Goal: Task Accomplishment & Management: Manage account settings

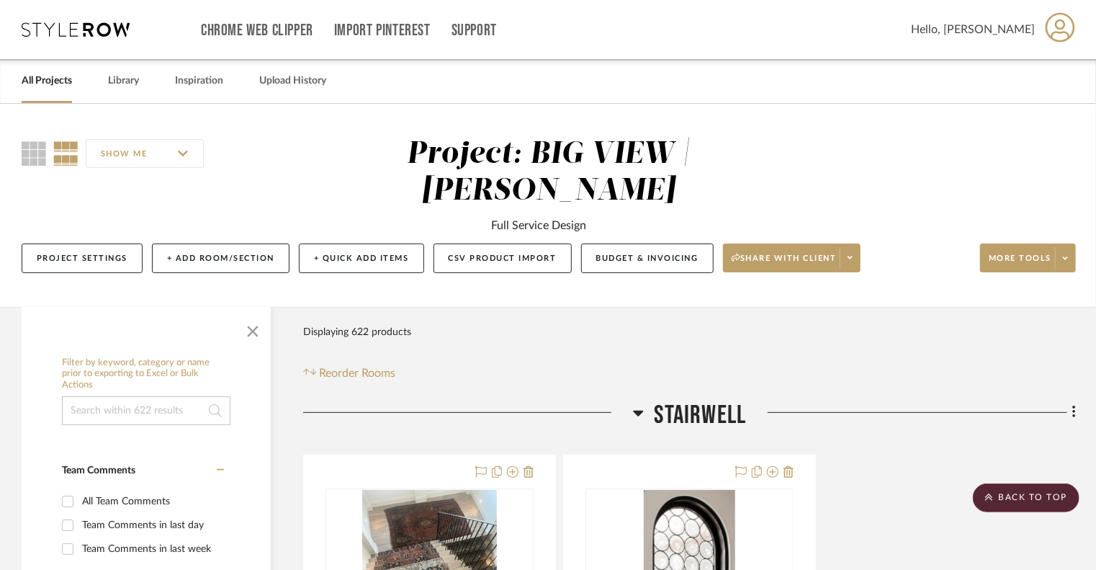
click at [91, 34] on icon at bounding box center [76, 29] width 108 height 14
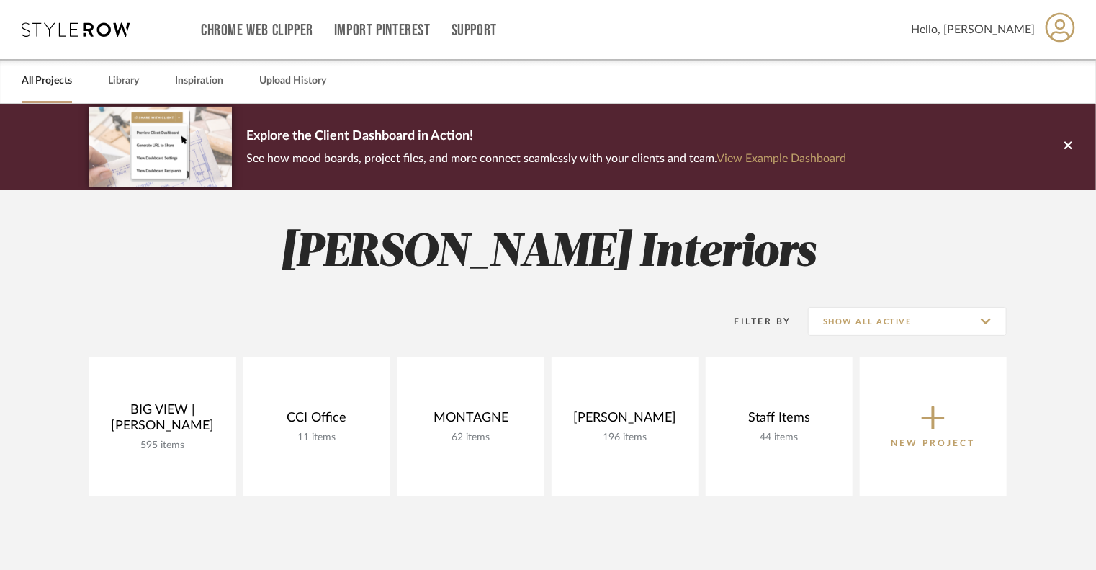
scroll to position [144, 0]
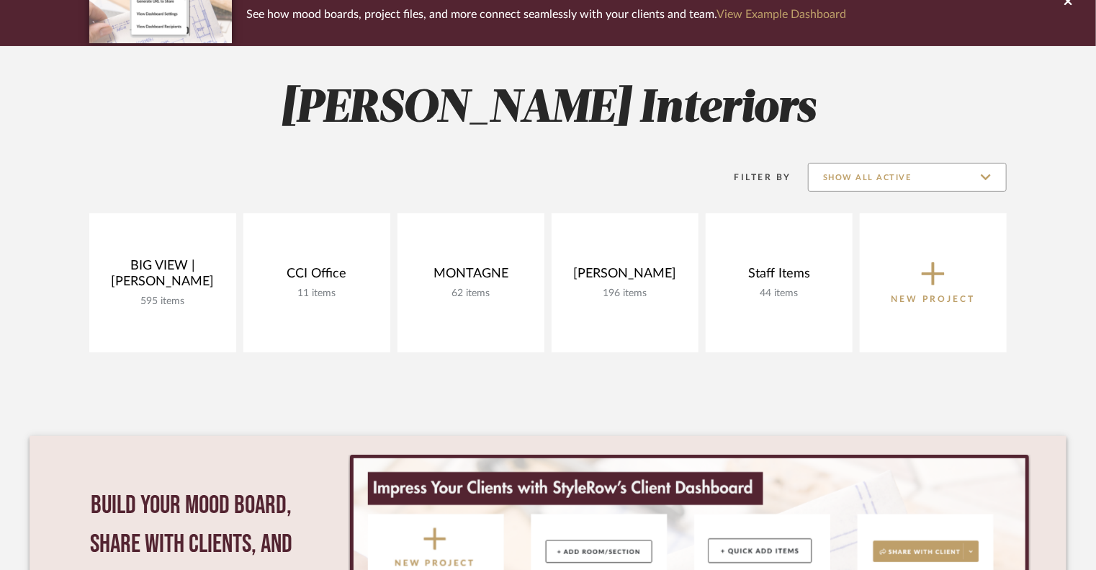
click at [932, 174] on input "Show All Active" at bounding box center [907, 177] width 199 height 29
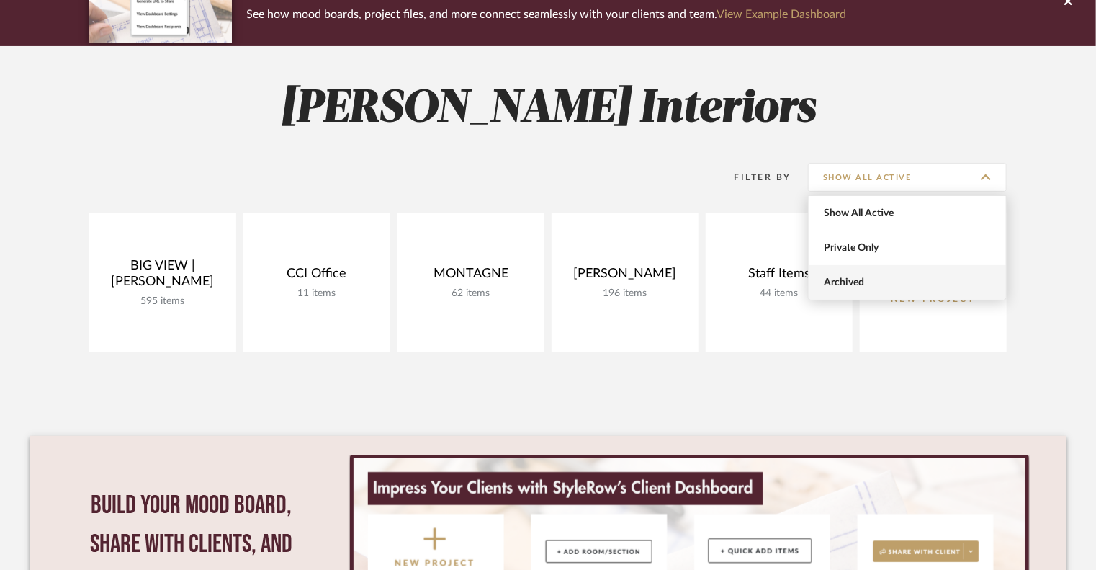
click at [880, 277] on span "Archived" at bounding box center [909, 283] width 171 height 12
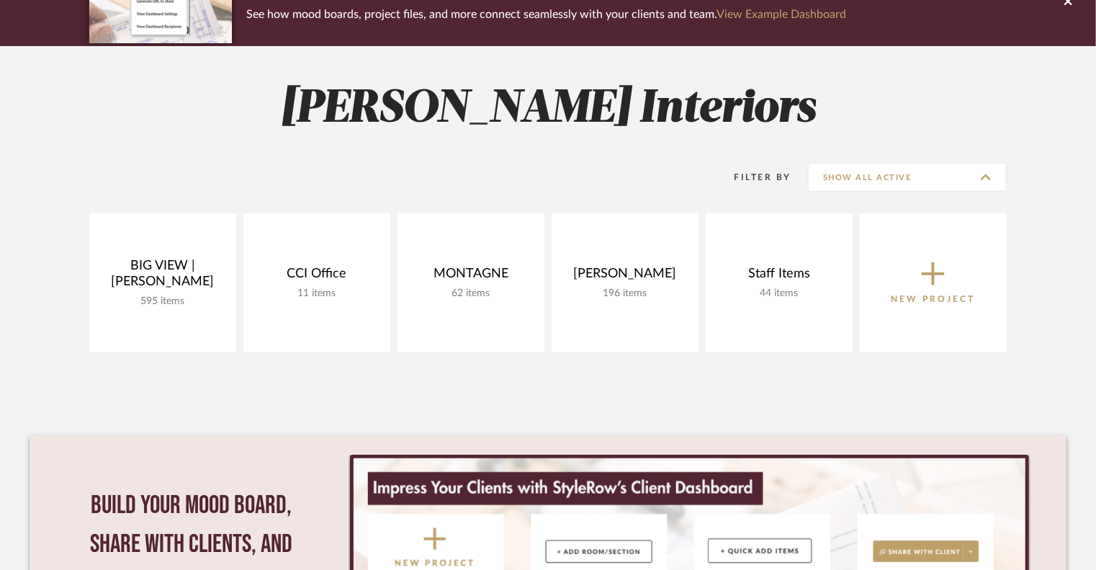
type input "Archived"
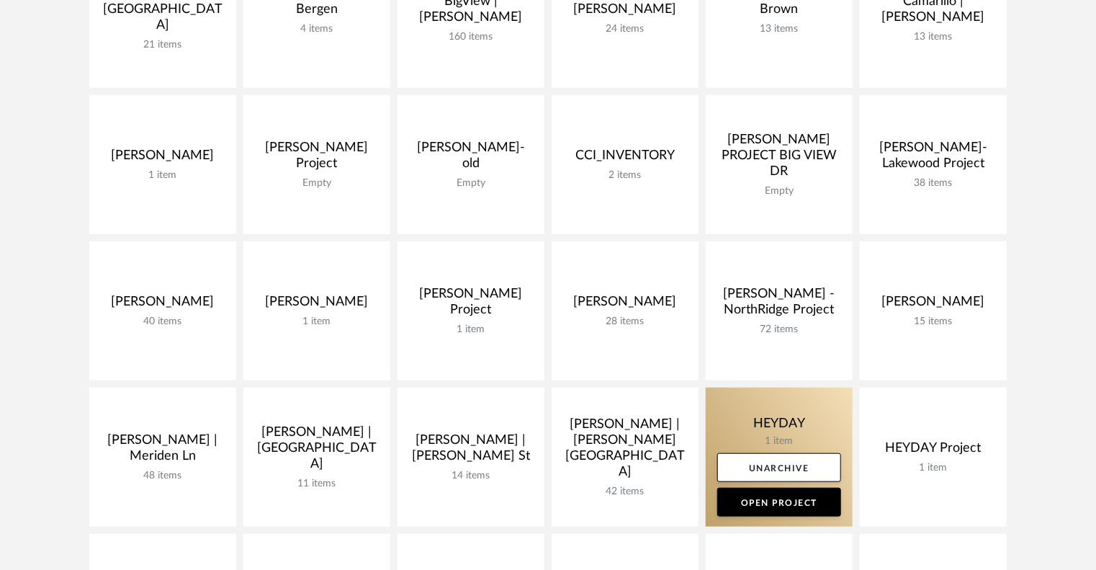
scroll to position [504, 0]
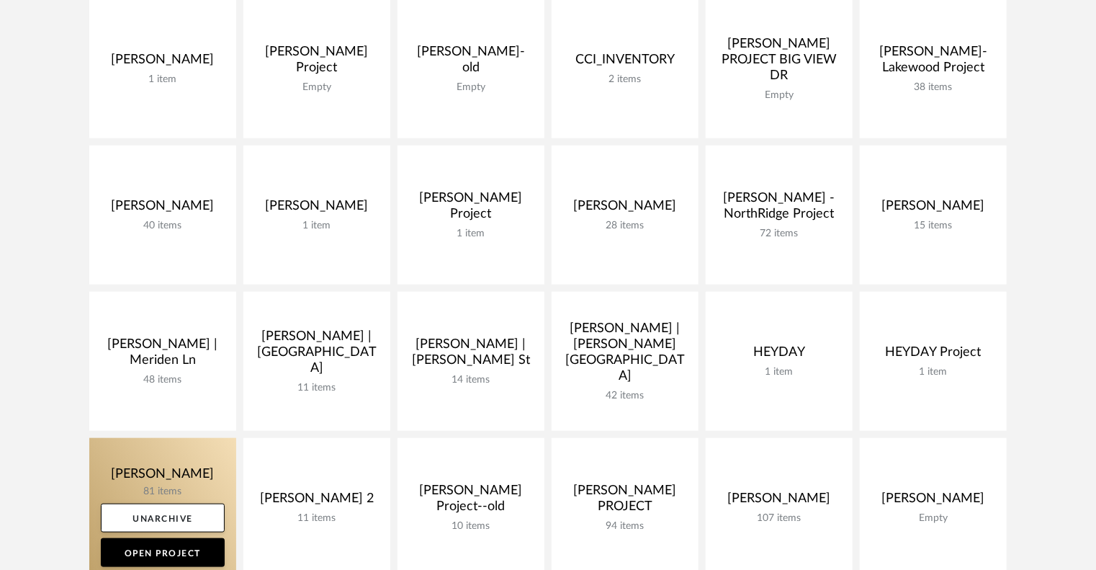
click at [164, 456] on link at bounding box center [162, 507] width 147 height 139
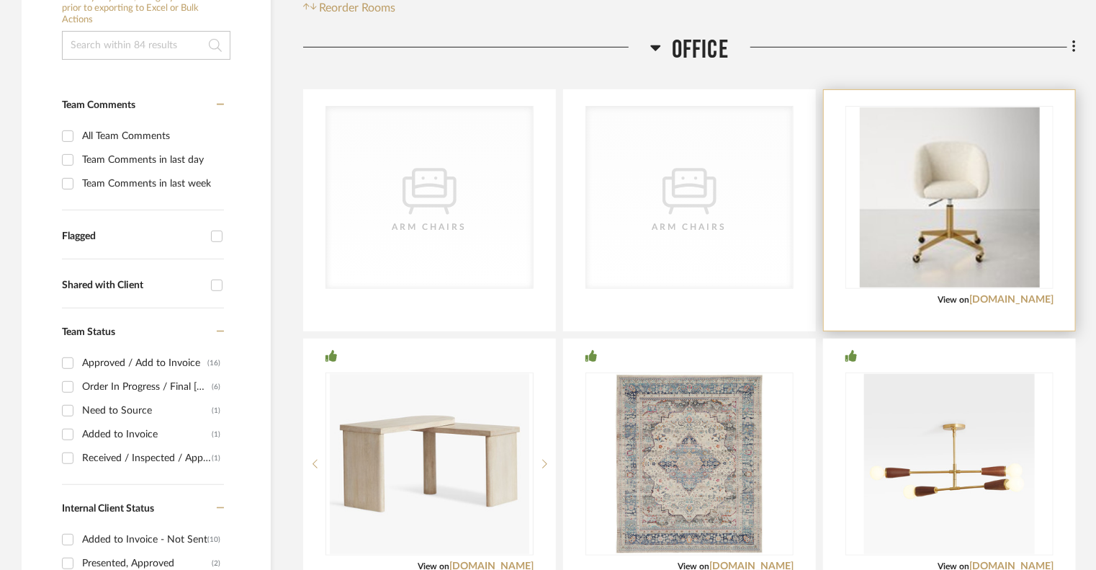
scroll to position [432, 0]
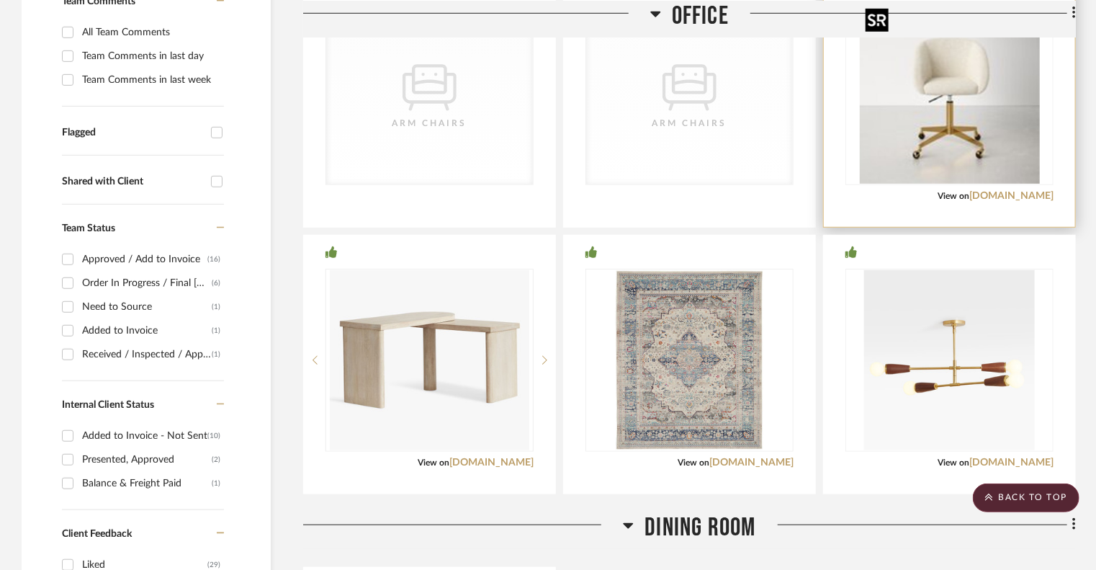
click at [939, 149] on img "0" at bounding box center [950, 94] width 180 height 180
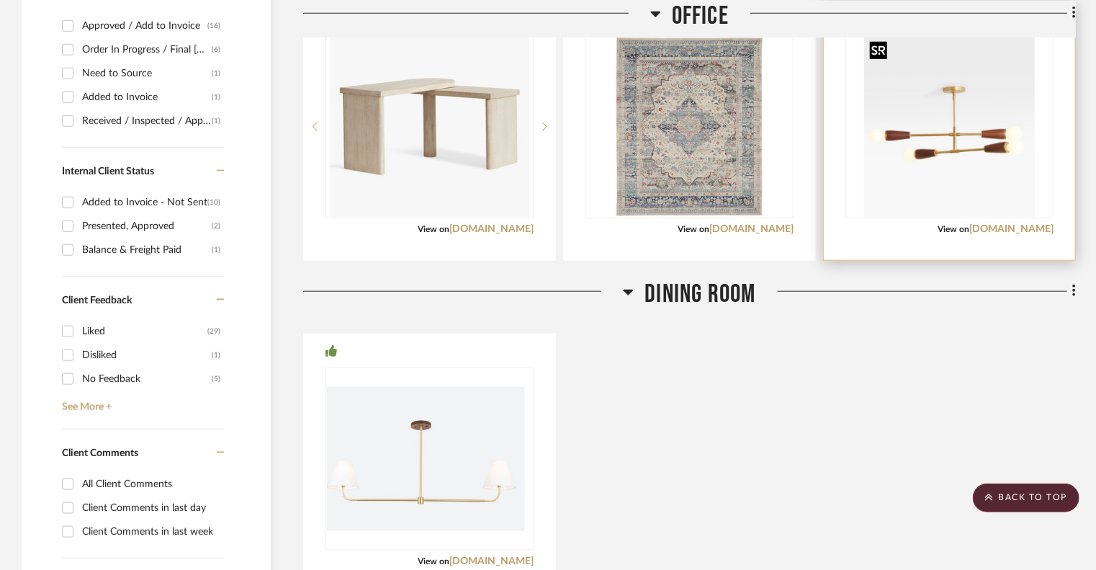
scroll to position [720, 0]
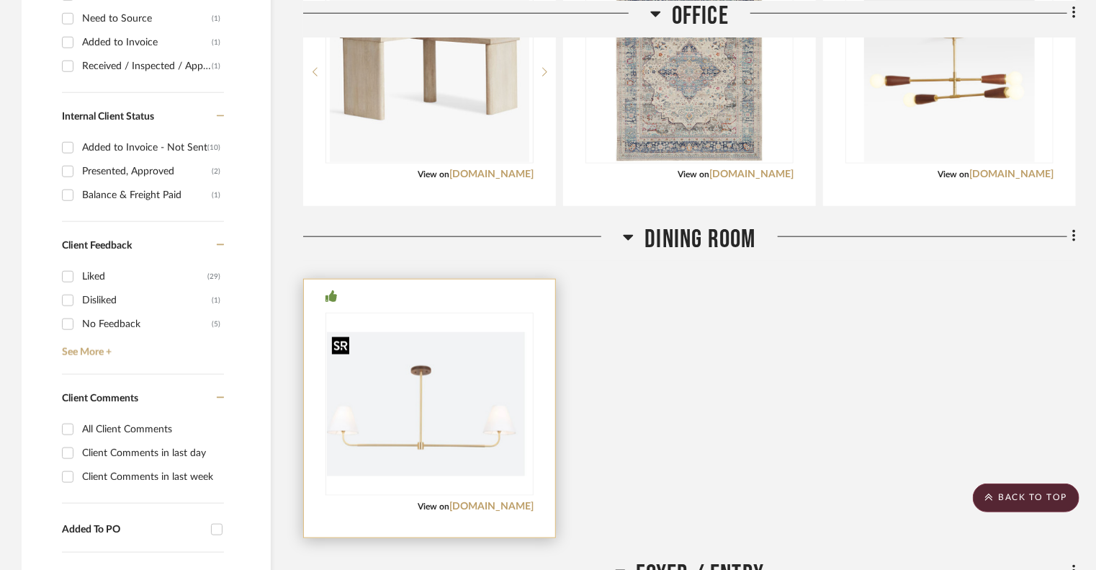
click at [0, 0] on img at bounding box center [0, 0] width 0 height 0
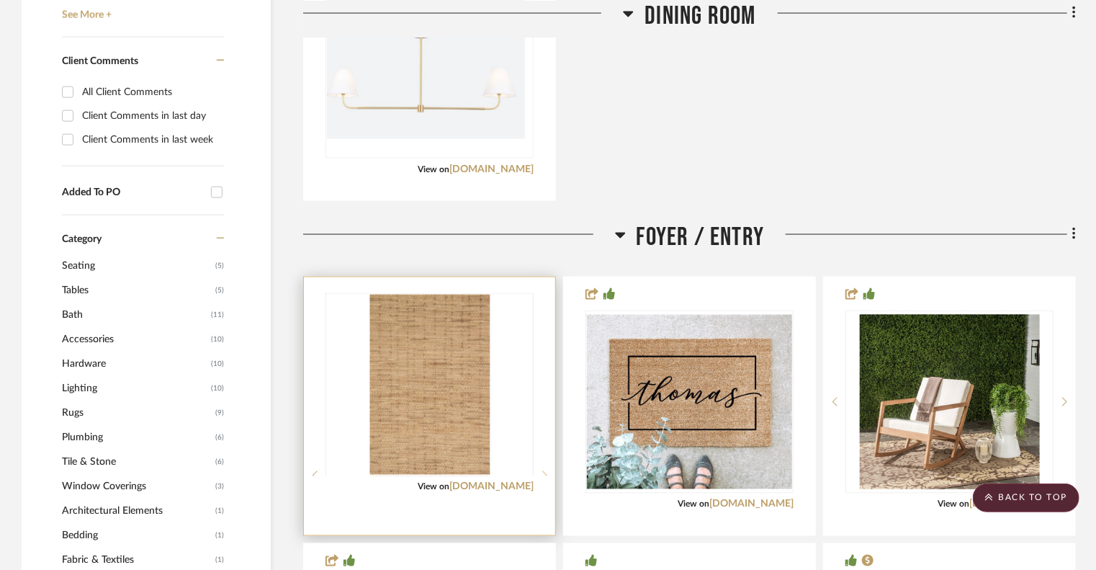
scroll to position [1080, 0]
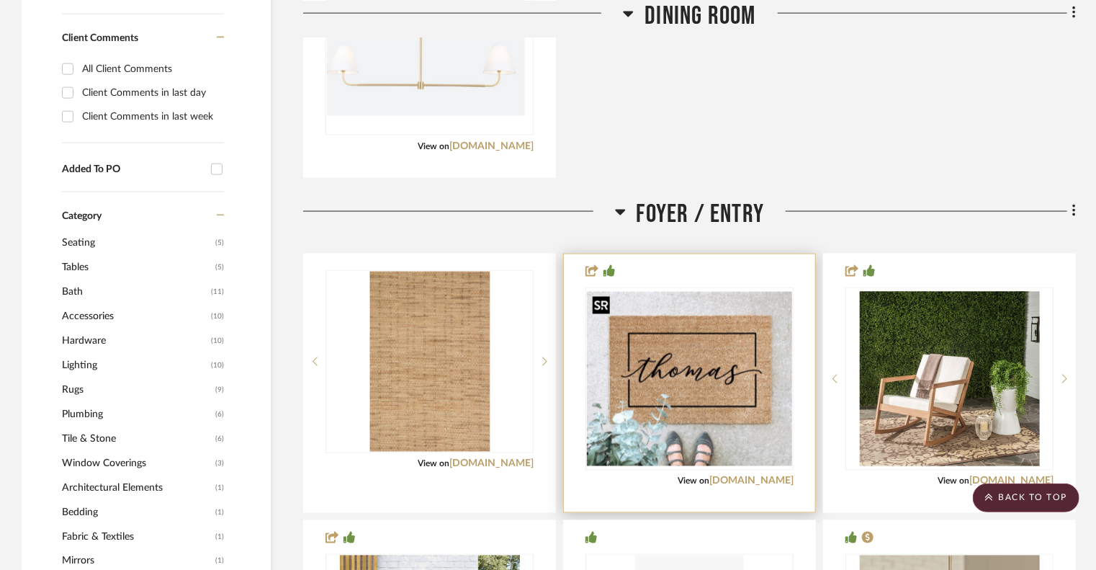
click at [0, 0] on img at bounding box center [0, 0] width 0 height 0
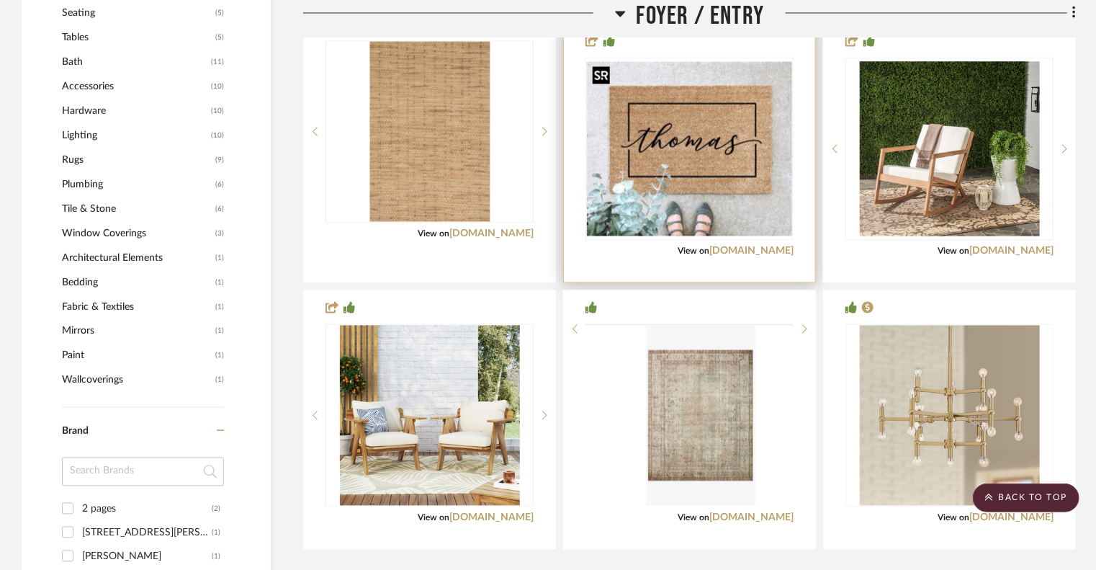
scroll to position [1440, 0]
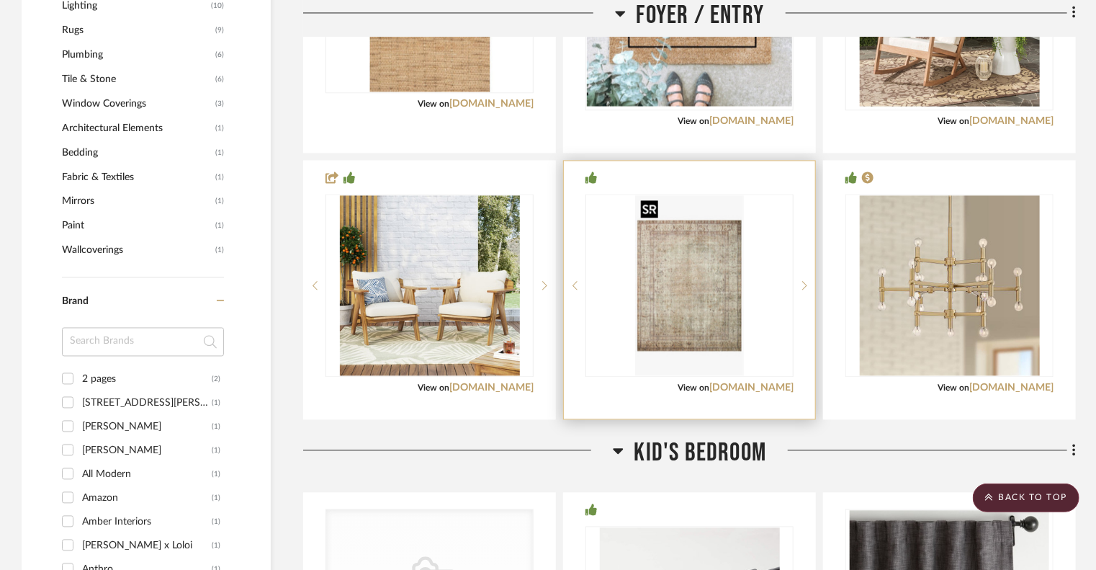
click at [654, 298] on img "0" at bounding box center [689, 285] width 109 height 180
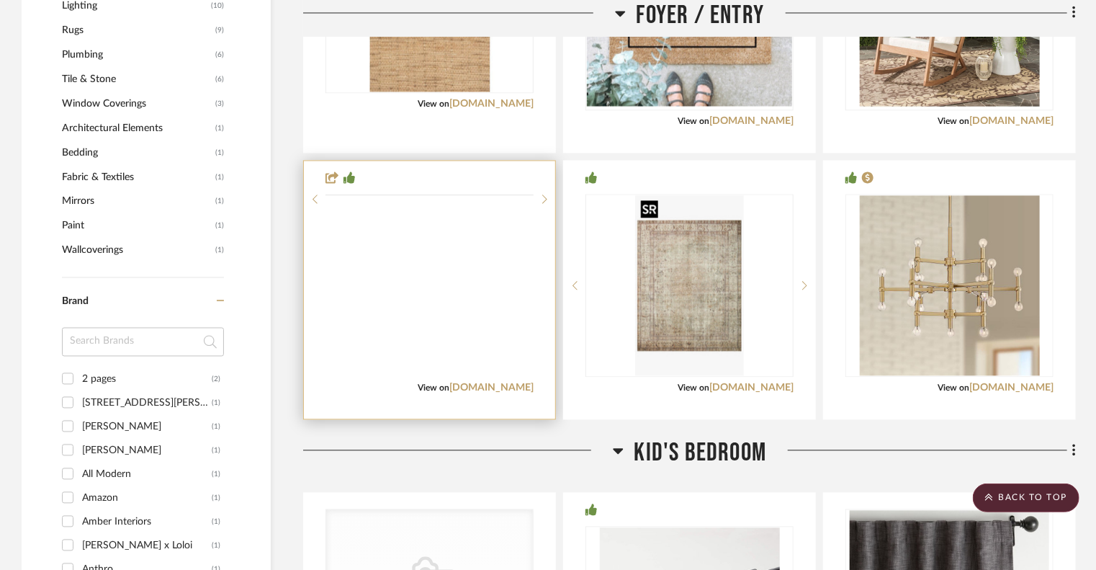
click at [0, 0] on img at bounding box center [0, 0] width 0 height 0
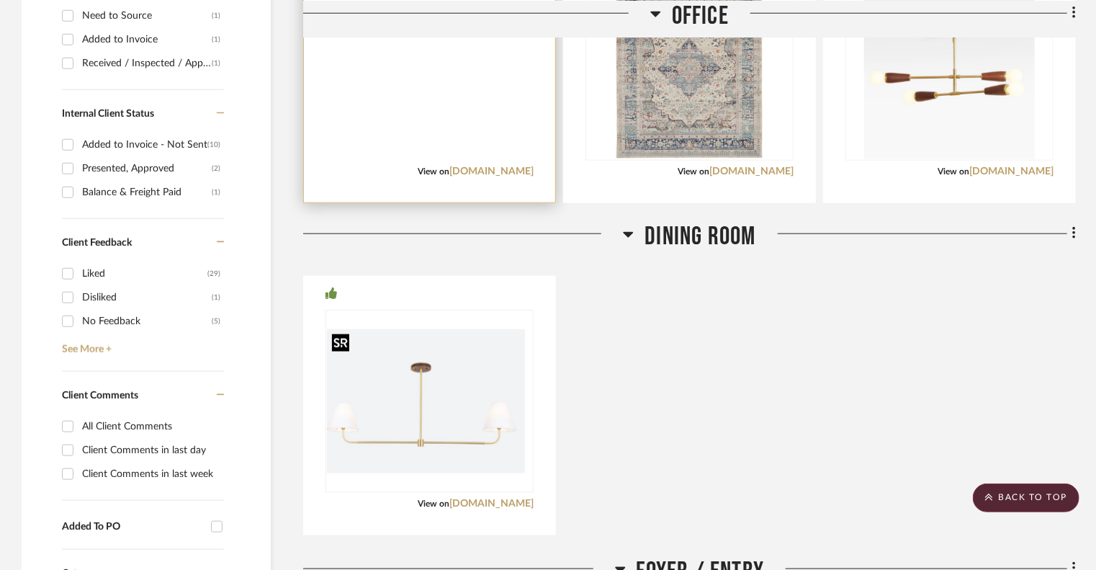
scroll to position [504, 0]
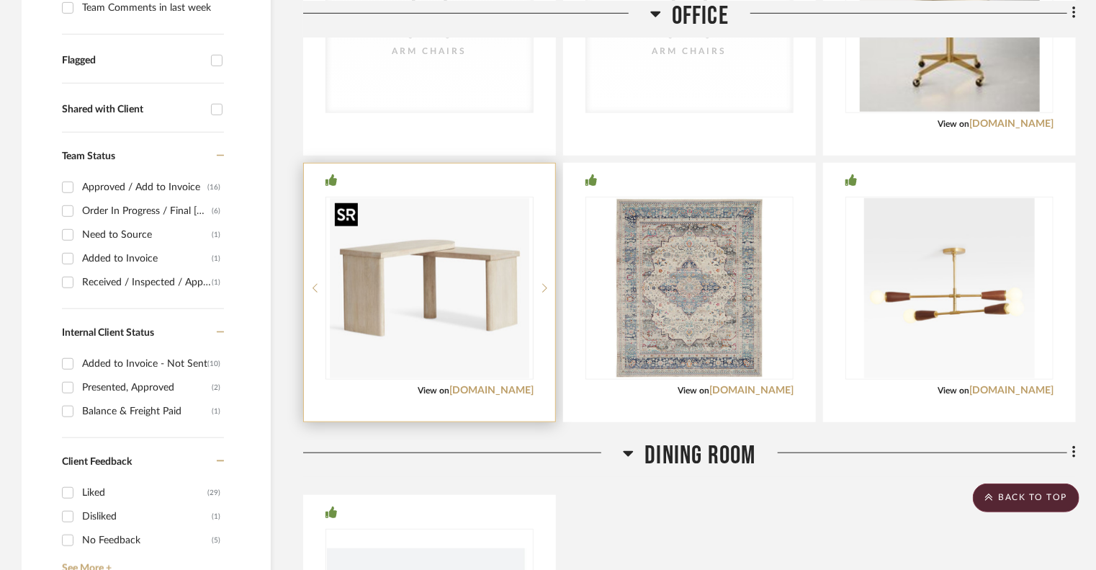
click at [0, 0] on img at bounding box center [0, 0] width 0 height 0
click at [490, 351] on img "0" at bounding box center [430, 288] width 200 height 180
click at [487, 365] on img "0" at bounding box center [430, 288] width 200 height 180
click at [441, 342] on img "0" at bounding box center [430, 288] width 200 height 180
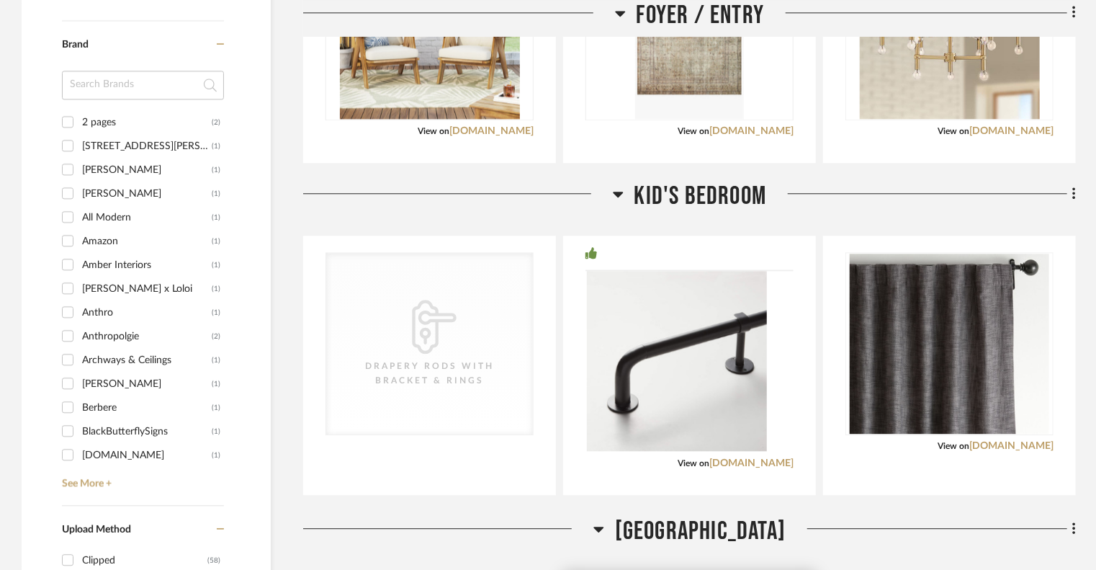
scroll to position [2161, 0]
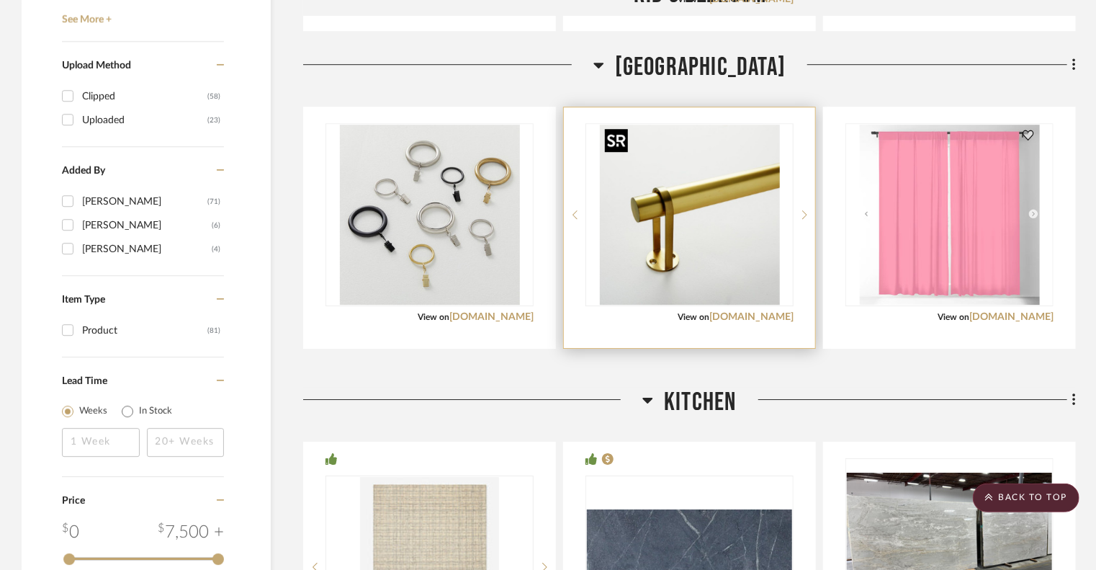
click at [670, 247] on img "0" at bounding box center [690, 215] width 180 height 180
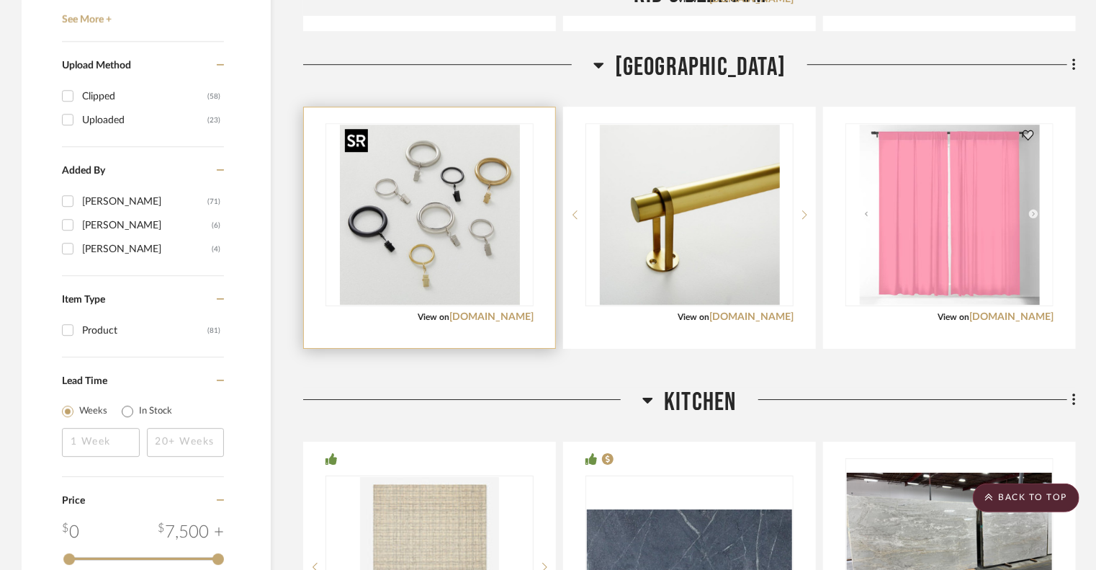
click at [0, 0] on img at bounding box center [0, 0] width 0 height 0
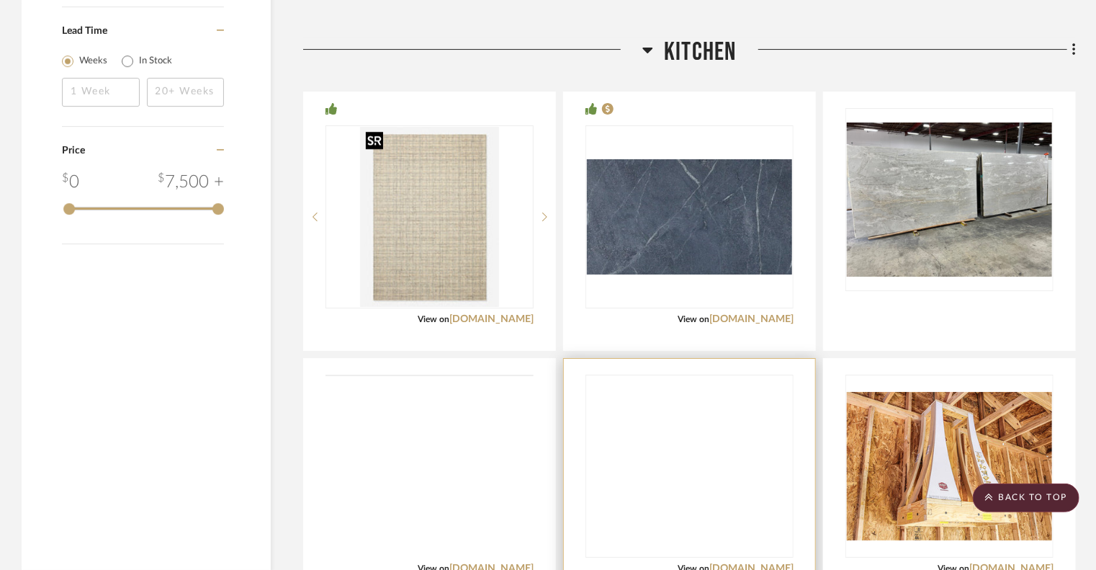
scroll to position [2521, 0]
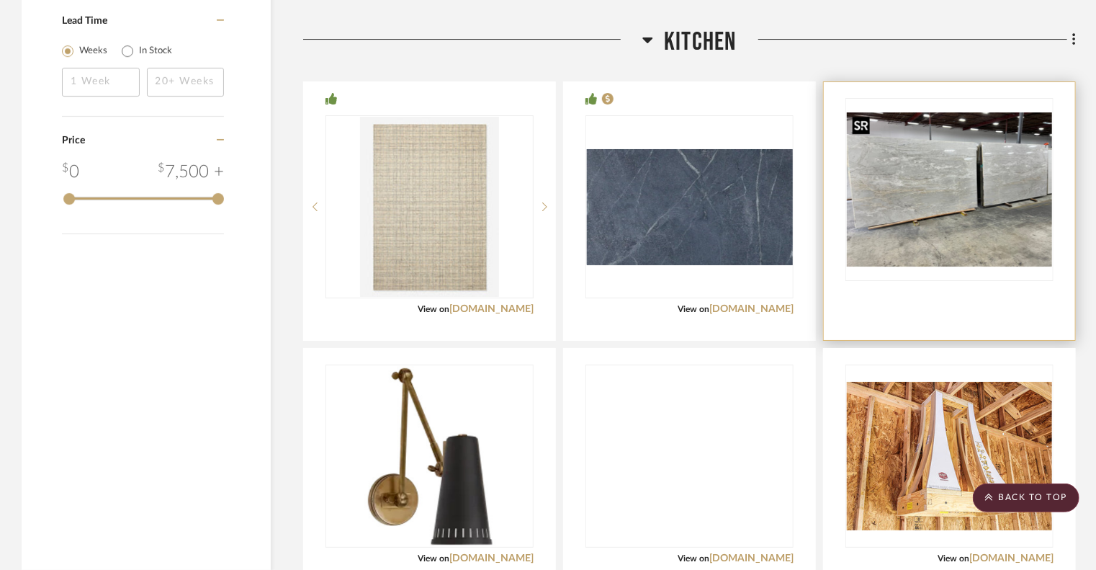
click at [0, 0] on img at bounding box center [0, 0] width 0 height 0
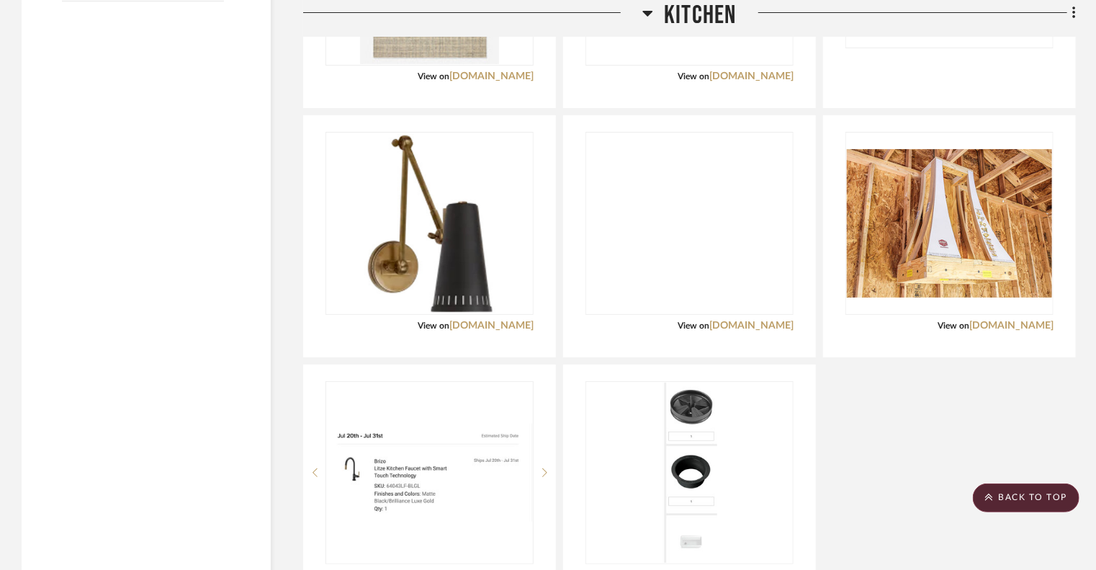
scroll to position [2809, 0]
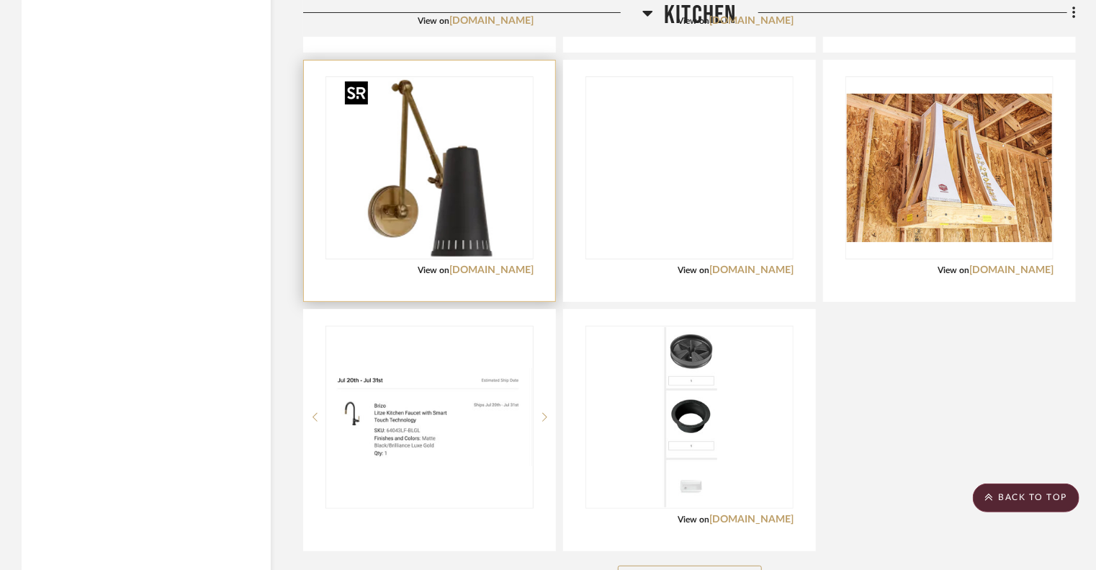
click at [510, 202] on img "0" at bounding box center [430, 168] width 180 height 180
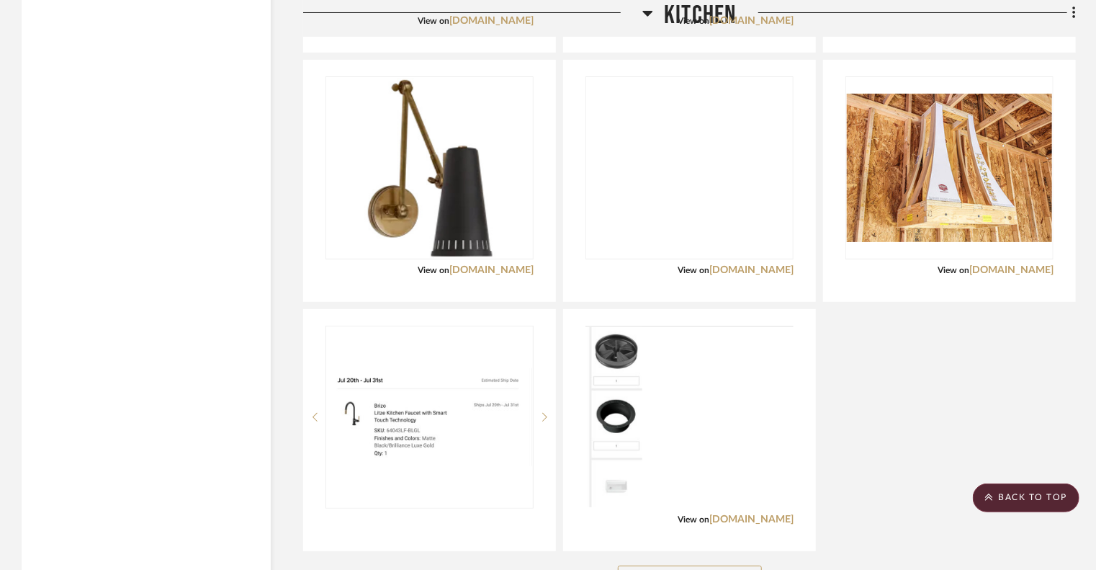
scroll to position [3241, 0]
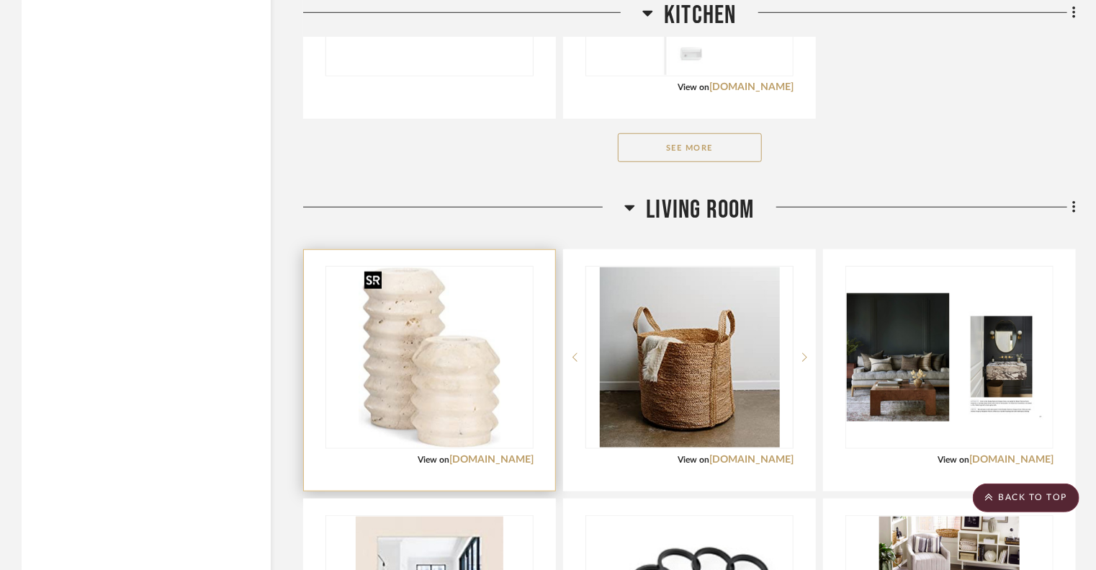
click at [0, 0] on img at bounding box center [0, 0] width 0 height 0
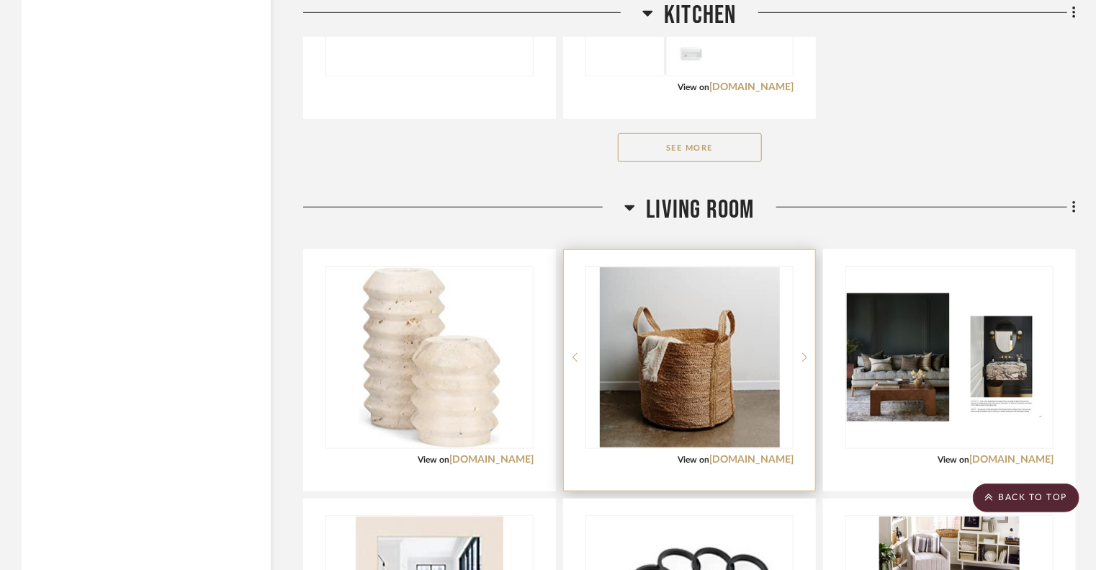
click at [0, 0] on img at bounding box center [0, 0] width 0 height 0
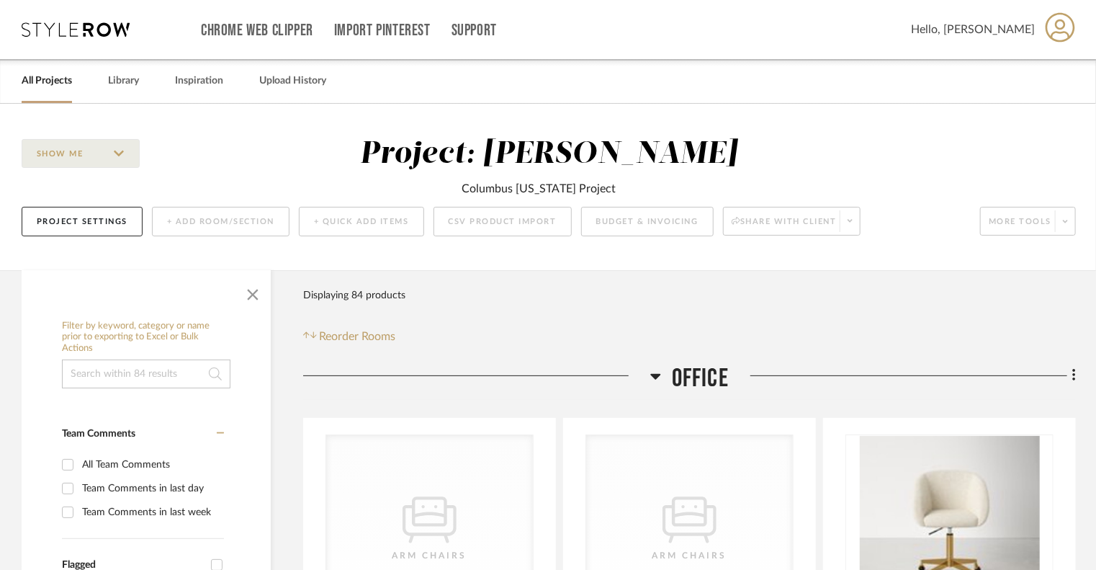
scroll to position [0, 0]
click at [377, 464] on div "CategoryIconSeating Created with Sketch. Arm Chairs" at bounding box center [429, 525] width 207 height 181
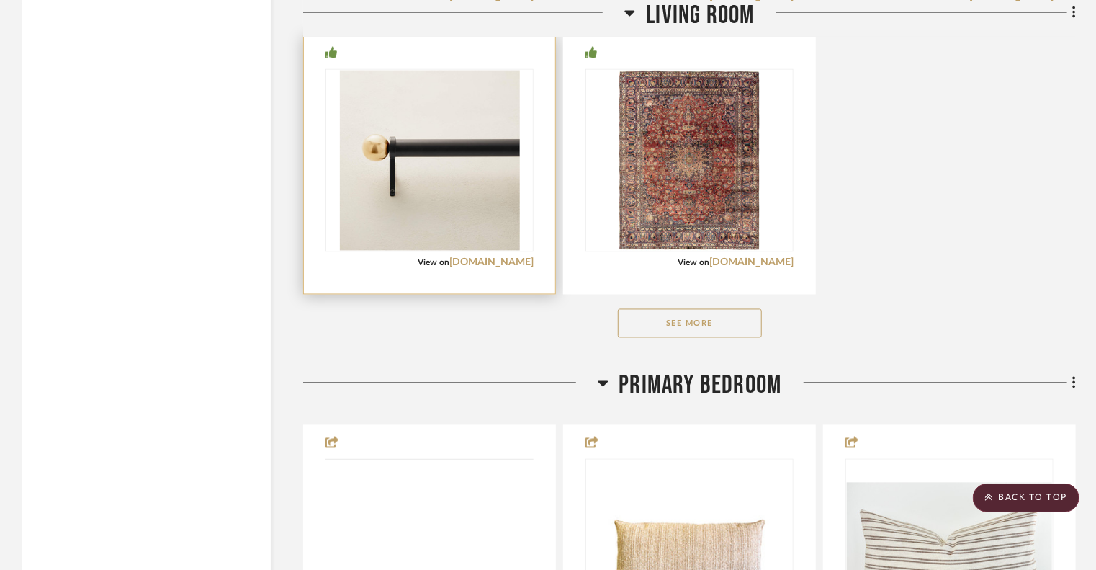
scroll to position [4249, 0]
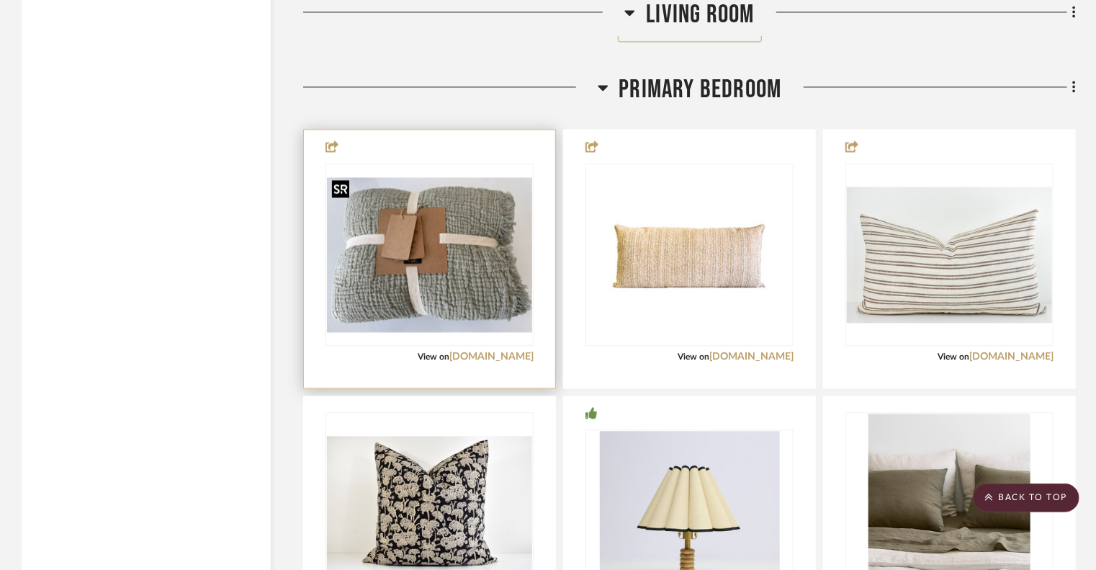
click at [438, 279] on img "0" at bounding box center [429, 254] width 205 height 154
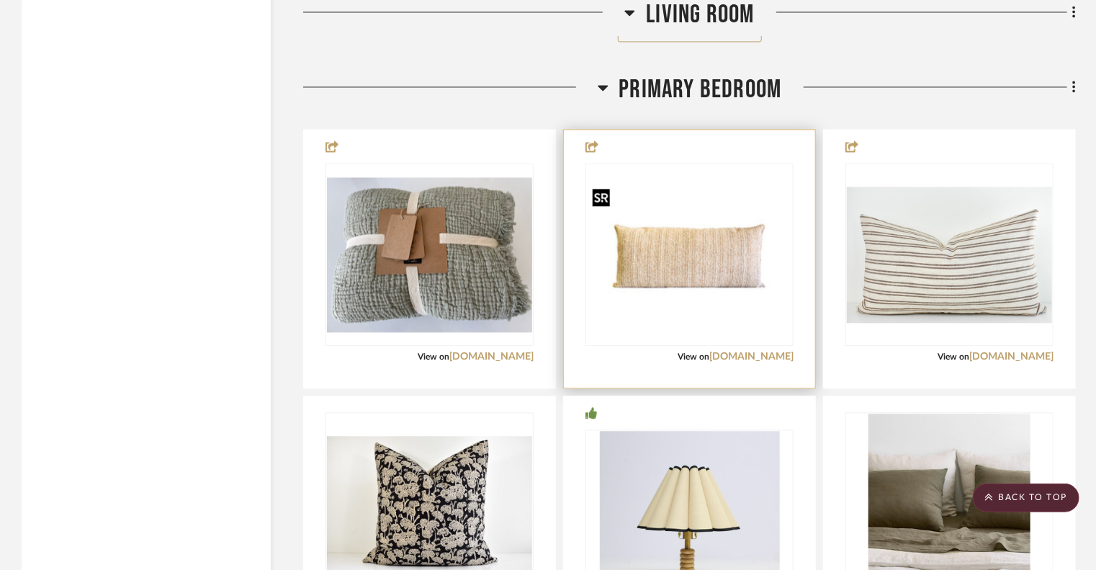
click at [0, 0] on img at bounding box center [0, 0] width 0 height 0
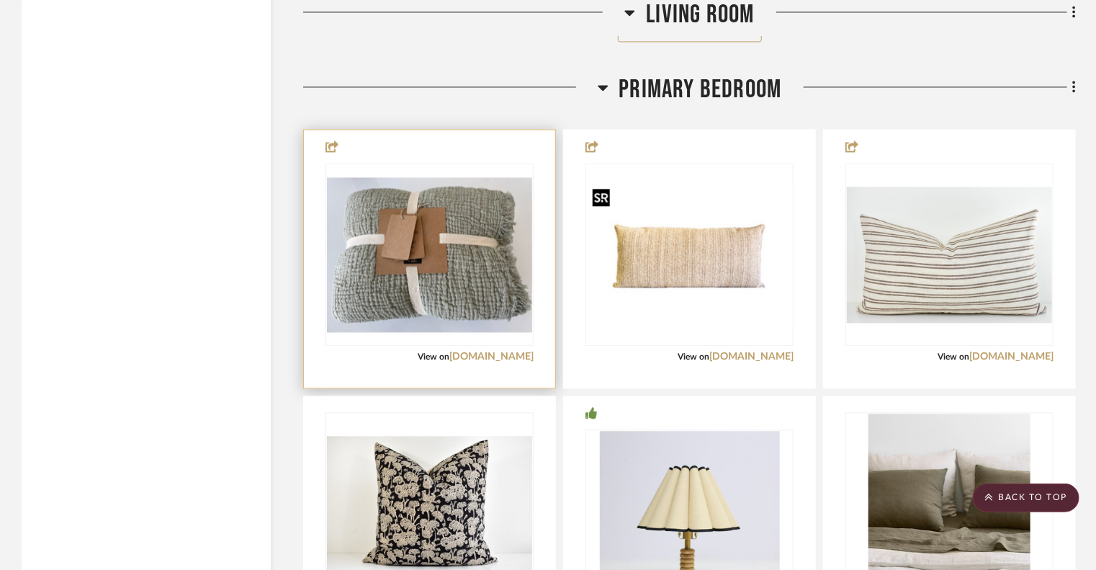
click at [488, 287] on img "0" at bounding box center [429, 254] width 205 height 154
click at [403, 220] on img "0" at bounding box center [429, 254] width 205 height 154
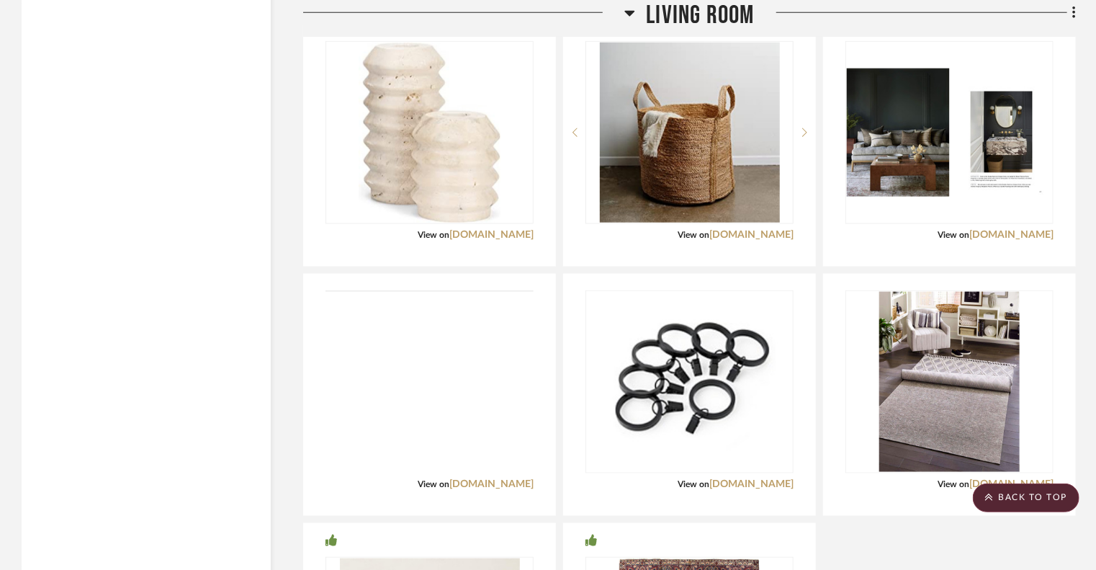
scroll to position [3457, 0]
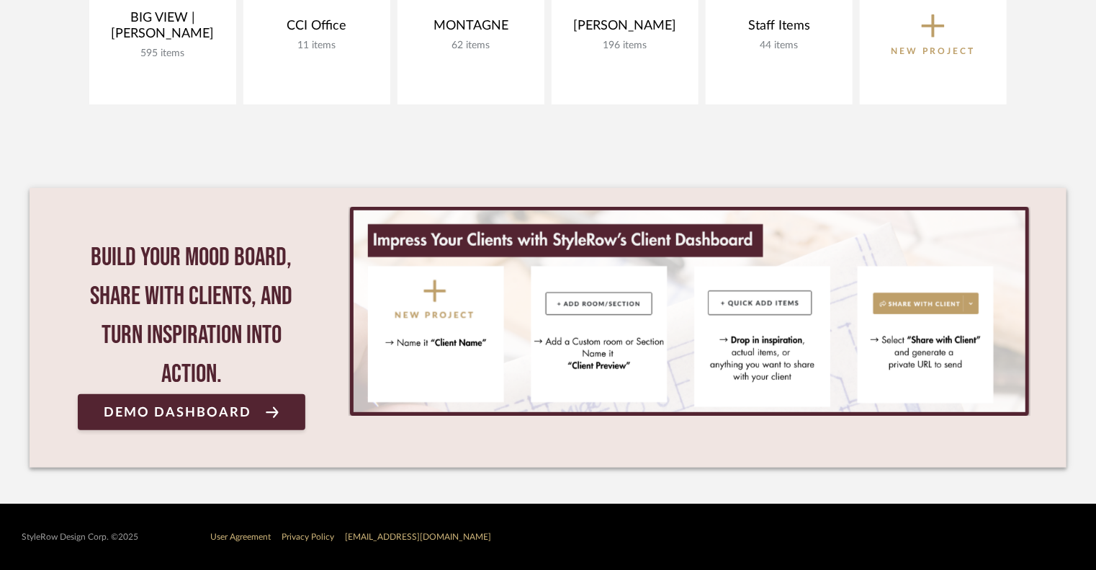
scroll to position [176, 0]
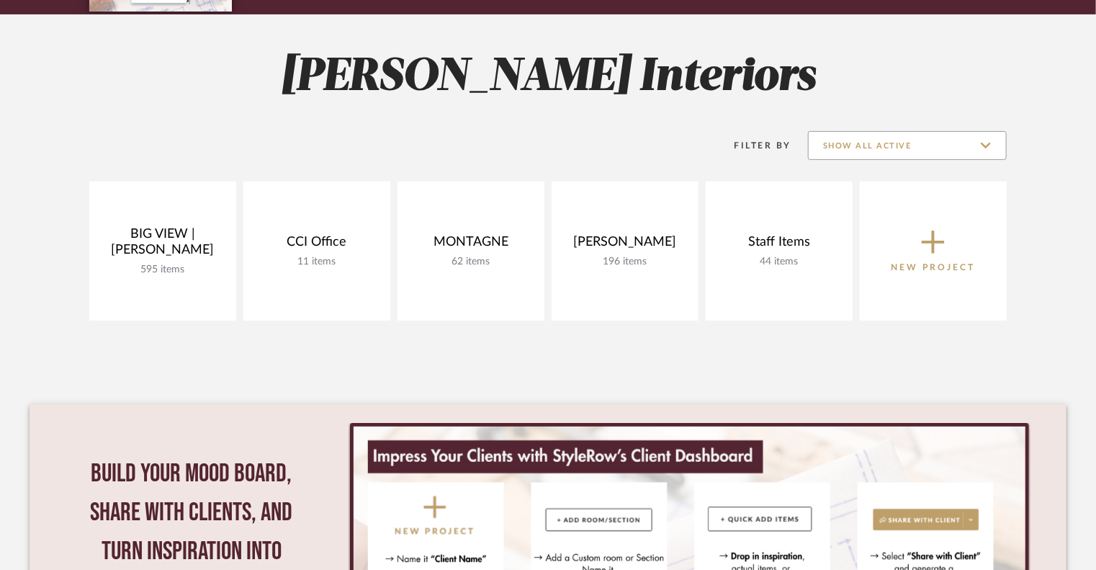
click at [919, 148] on input "Show All Active" at bounding box center [907, 145] width 199 height 29
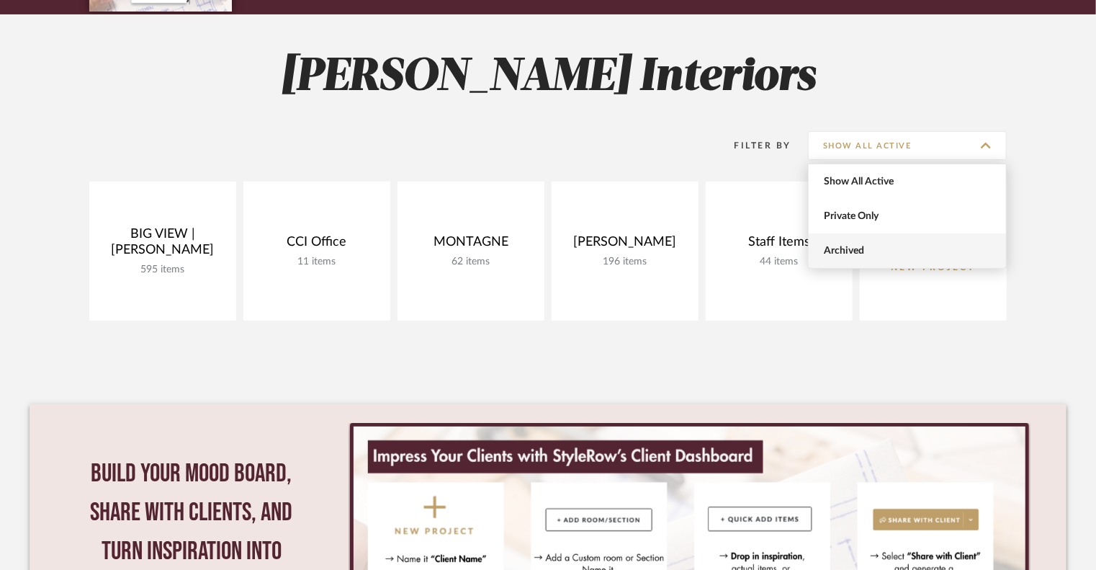
click at [865, 248] on span "Archived" at bounding box center [909, 251] width 171 height 12
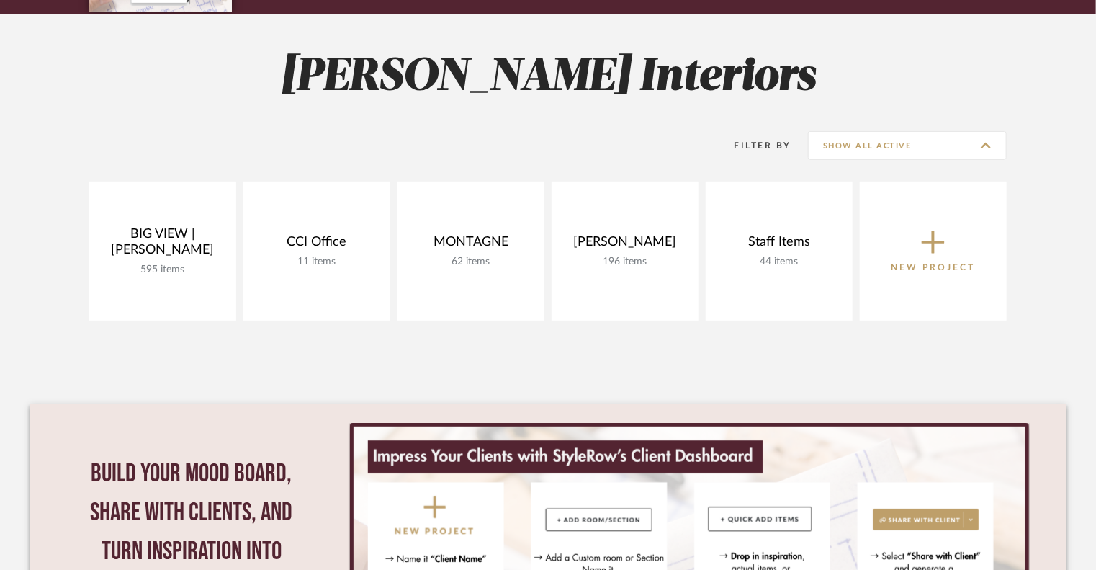
type input "Archived"
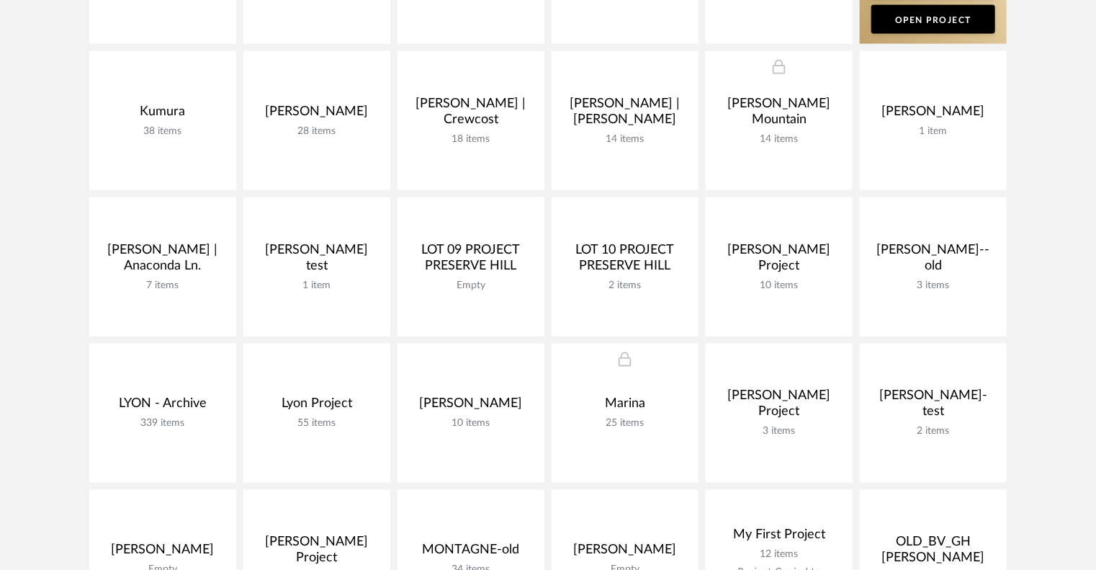
scroll to position [1040, 0]
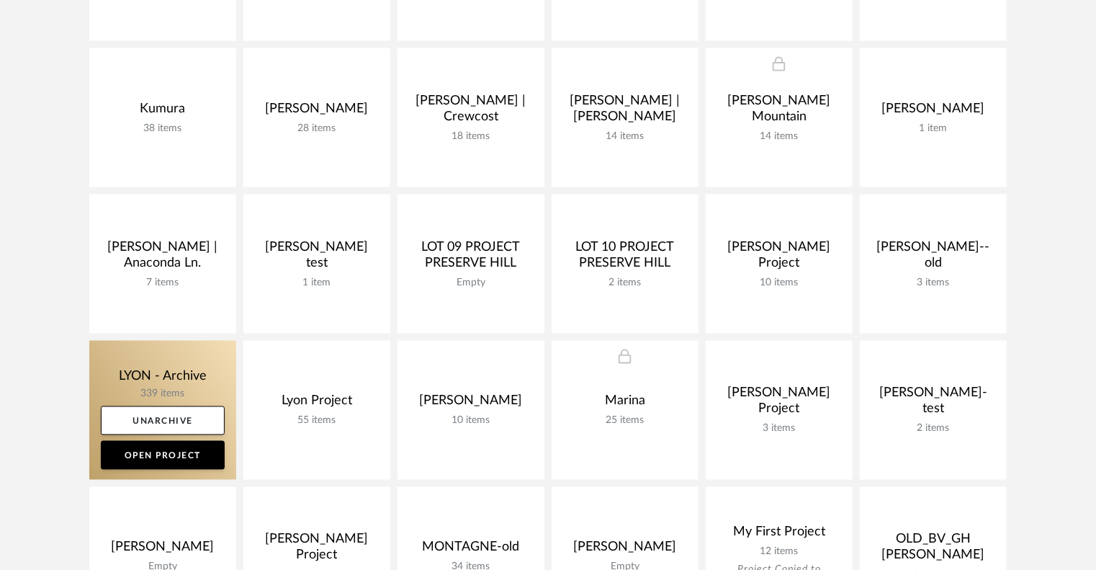
click at [181, 385] on link at bounding box center [162, 410] width 147 height 139
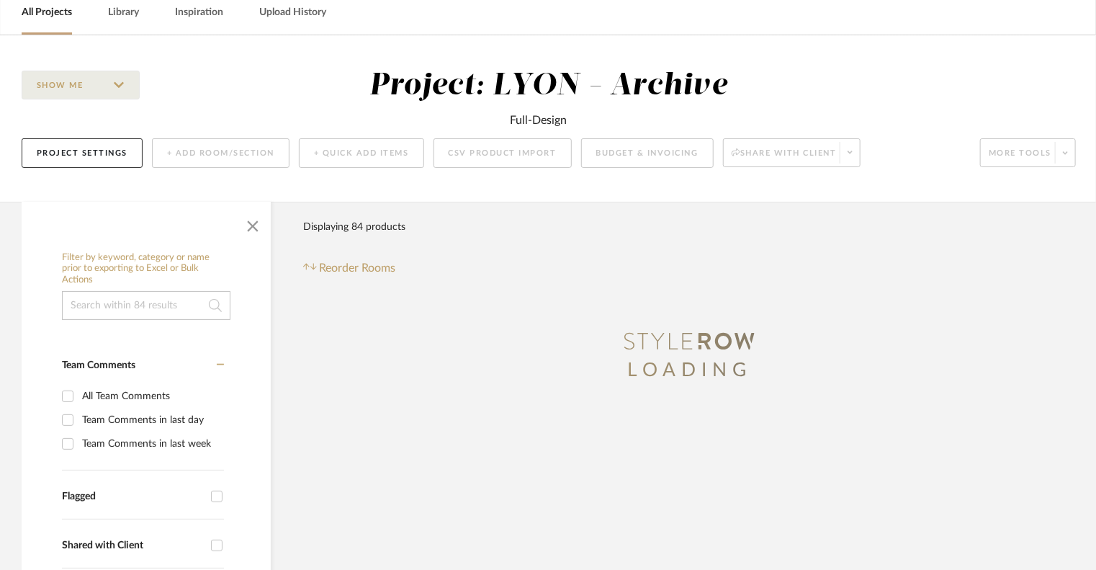
scroll to position [216, 0]
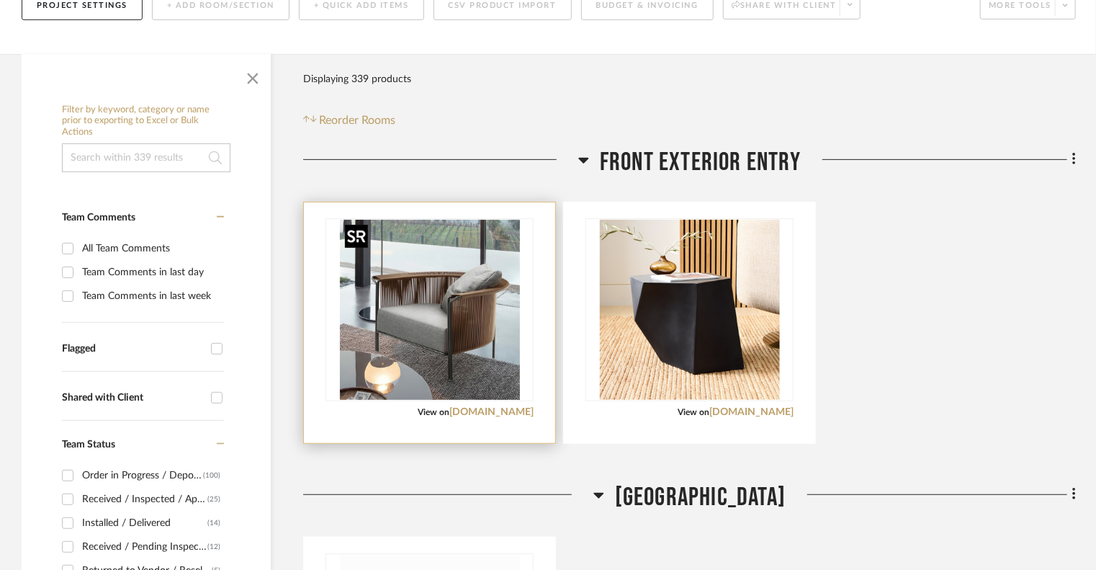
click at [484, 330] on img "0" at bounding box center [430, 310] width 180 height 180
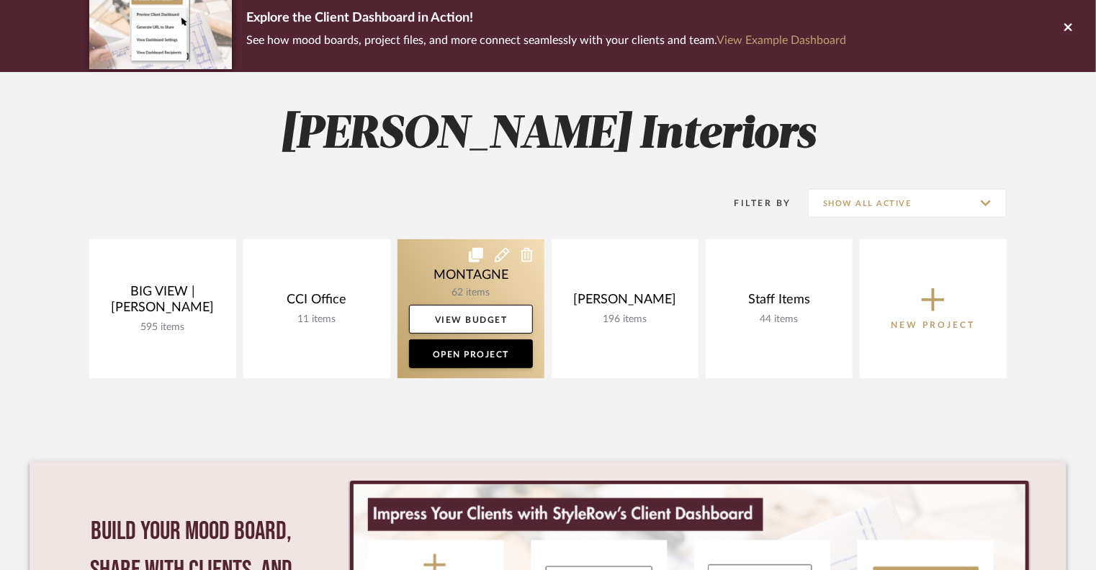
scroll to position [104, 0]
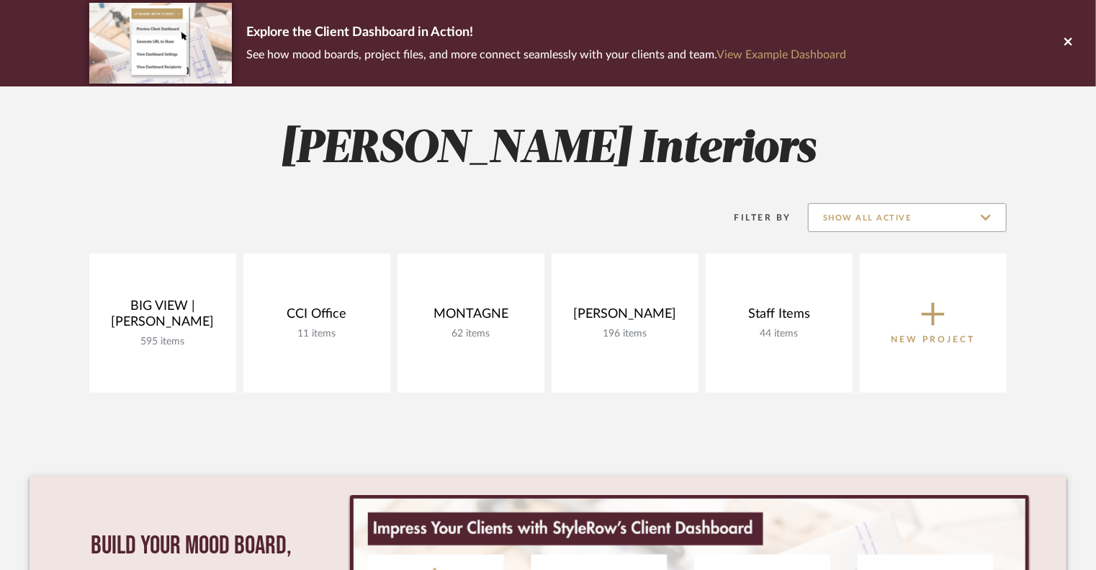
click at [999, 218] on input "Show All Active" at bounding box center [907, 217] width 199 height 29
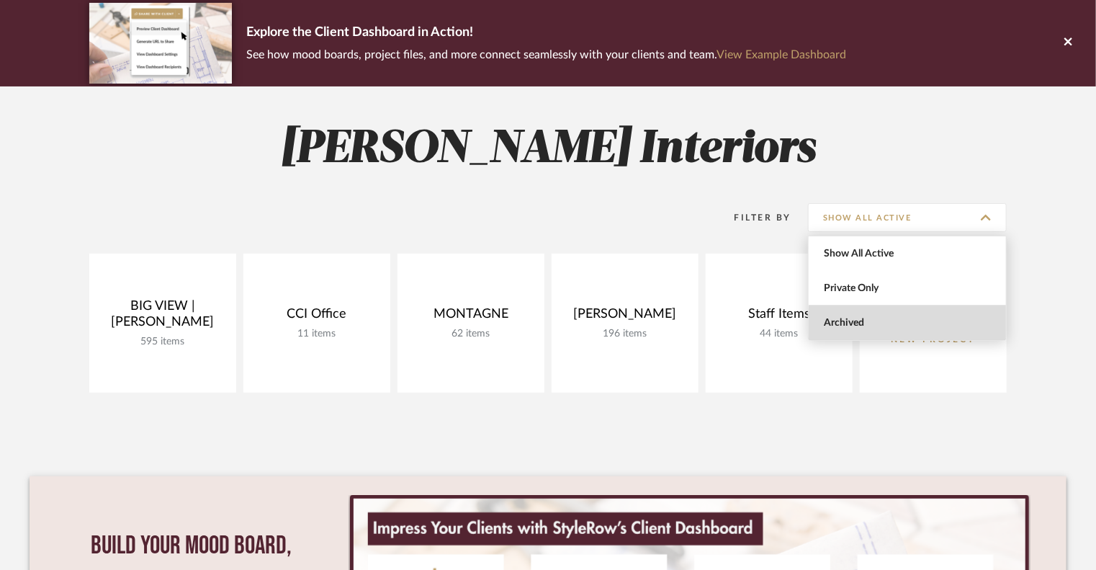
click at [943, 325] on span "Archived" at bounding box center [909, 323] width 171 height 12
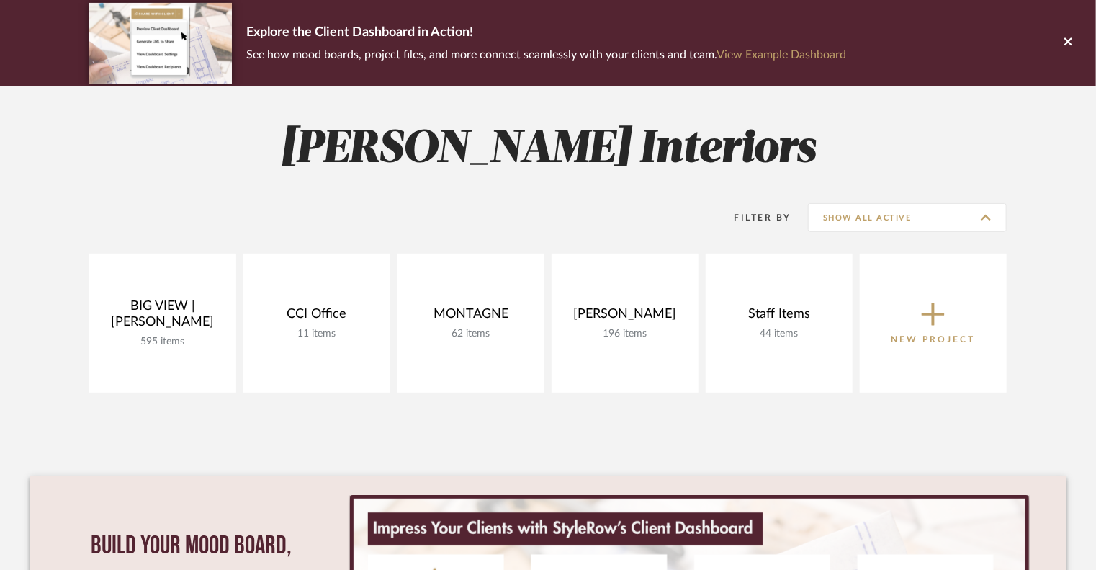
type input "Archived"
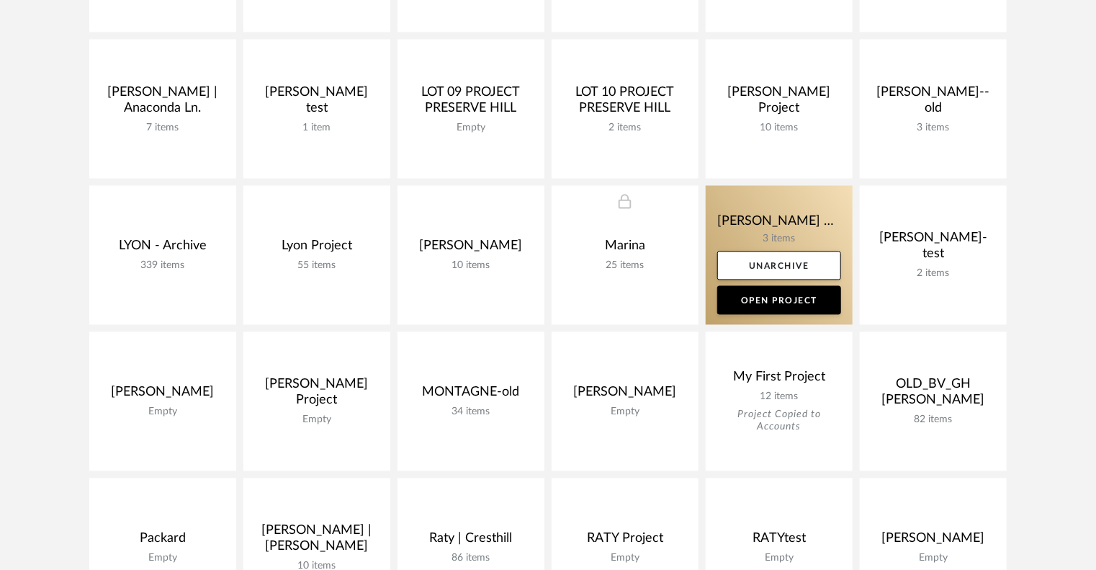
scroll to position [1256, 0]
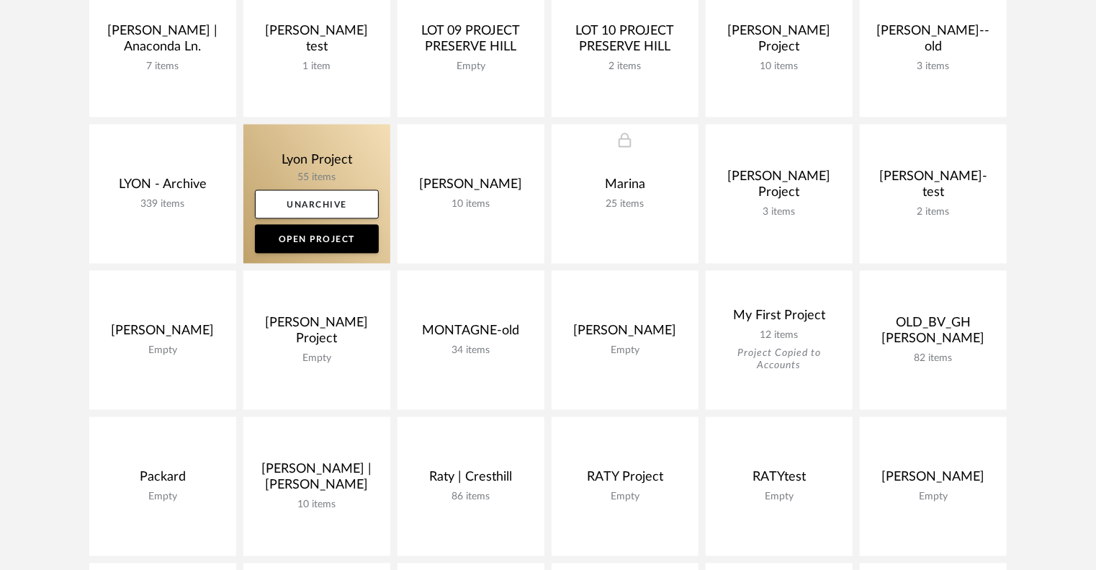
click at [308, 169] on link at bounding box center [316, 194] width 147 height 139
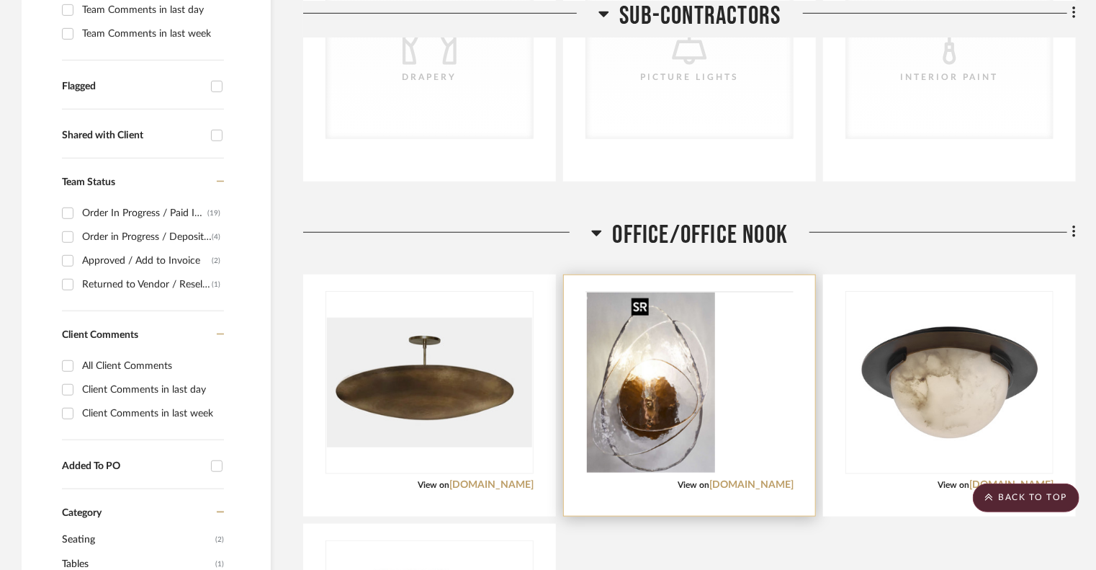
scroll to position [576, 0]
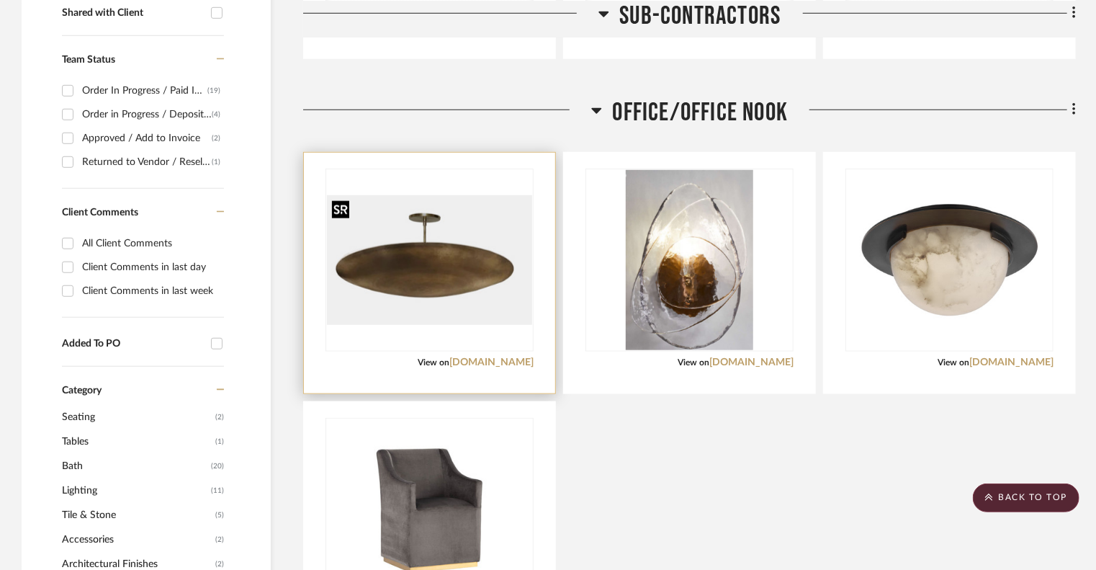
click at [0, 0] on img at bounding box center [0, 0] width 0 height 0
click at [484, 362] on link "[DOMAIN_NAME]" at bounding box center [491, 362] width 84 height 10
click at [484, 316] on img "0" at bounding box center [429, 260] width 205 height 130
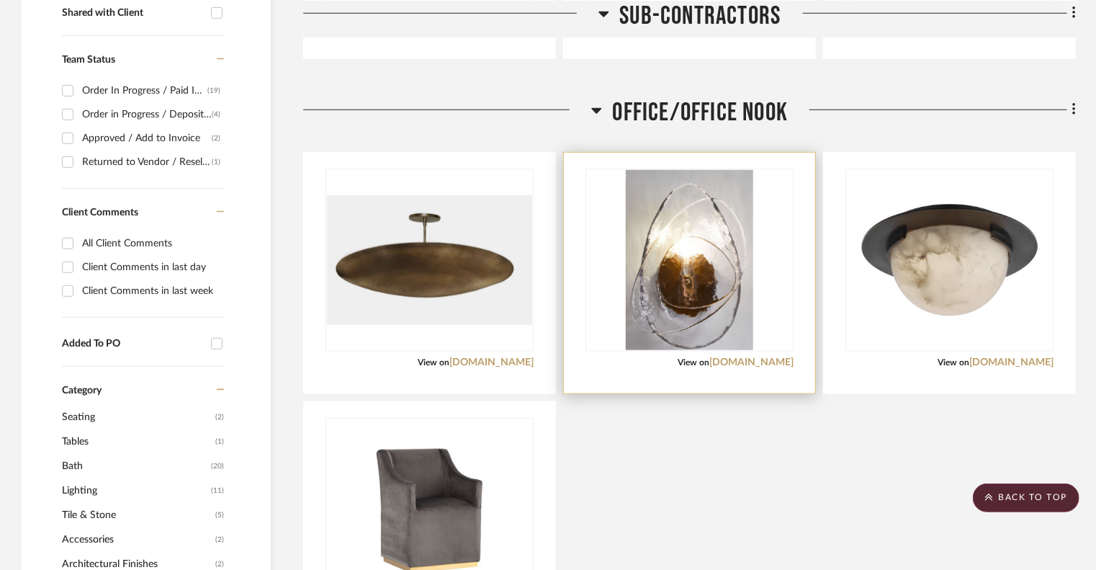
click at [699, 248] on img "0" at bounding box center [690, 260] width 128 height 180
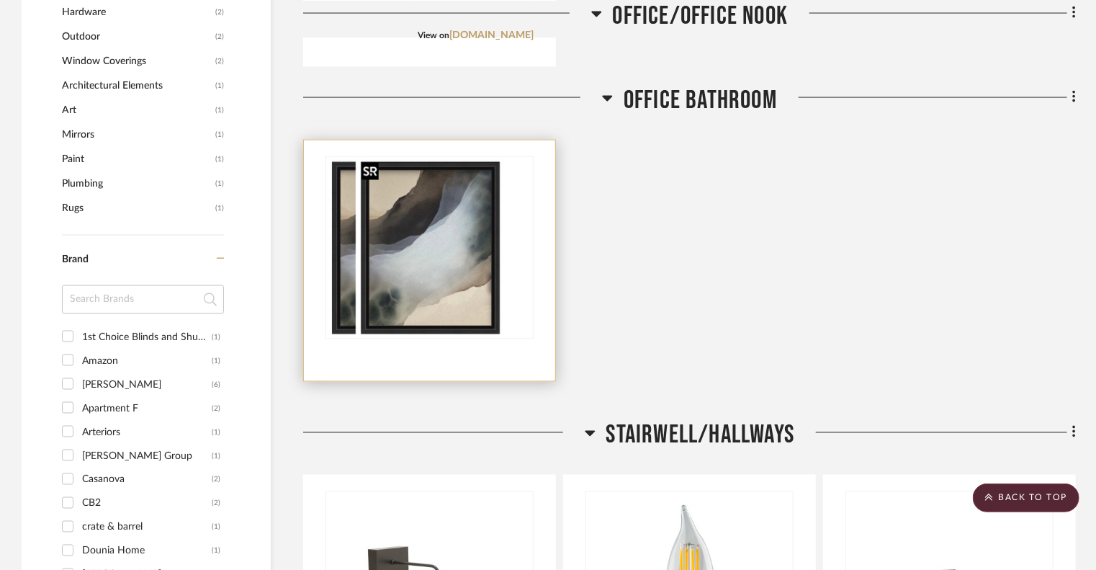
click at [392, 287] on div at bounding box center [430, 247] width 208 height 183
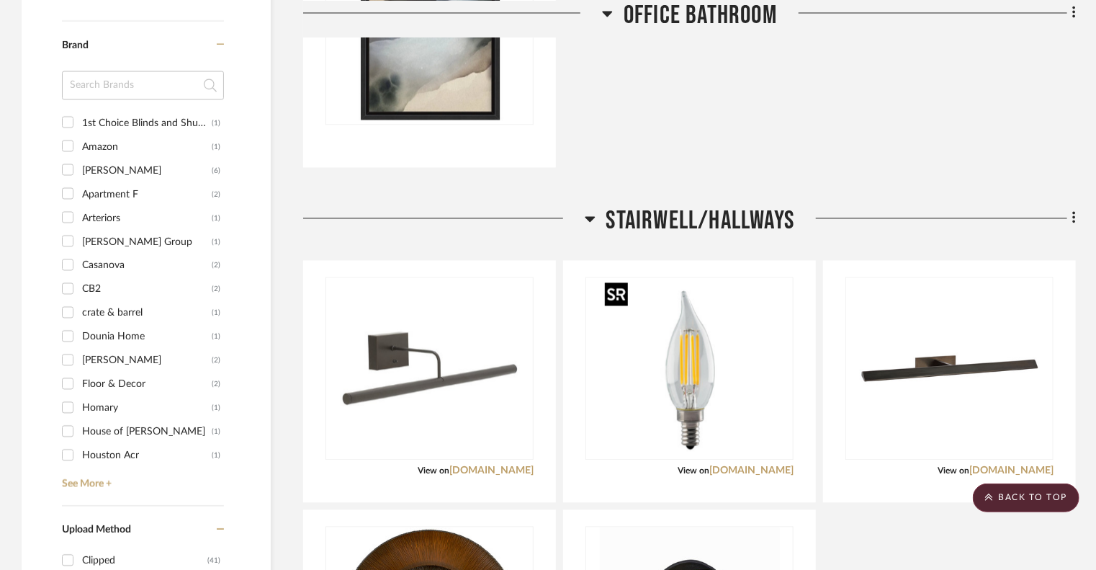
scroll to position [1224, 0]
